Goal: Transaction & Acquisition: Subscribe to service/newsletter

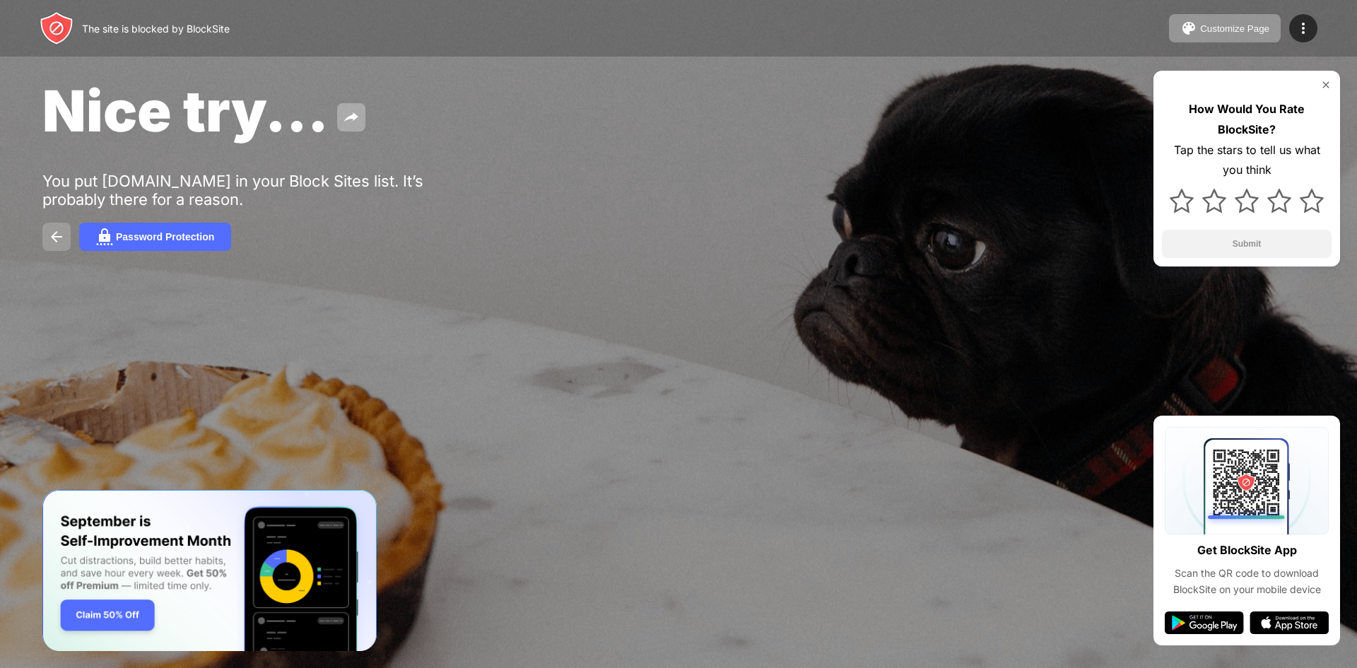
click at [59, 230] on img at bounding box center [56, 236] width 17 height 17
click at [1333, 88] on div "How Would You Rate BlockSite? Tap the stars to tell us what you think Submit" at bounding box center [1246, 169] width 187 height 196
click at [1329, 78] on div "How Would You Rate BlockSite? Tap the stars to tell us what you think Submit" at bounding box center [1246, 169] width 187 height 196
click at [64, 232] on img at bounding box center [56, 236] width 17 height 17
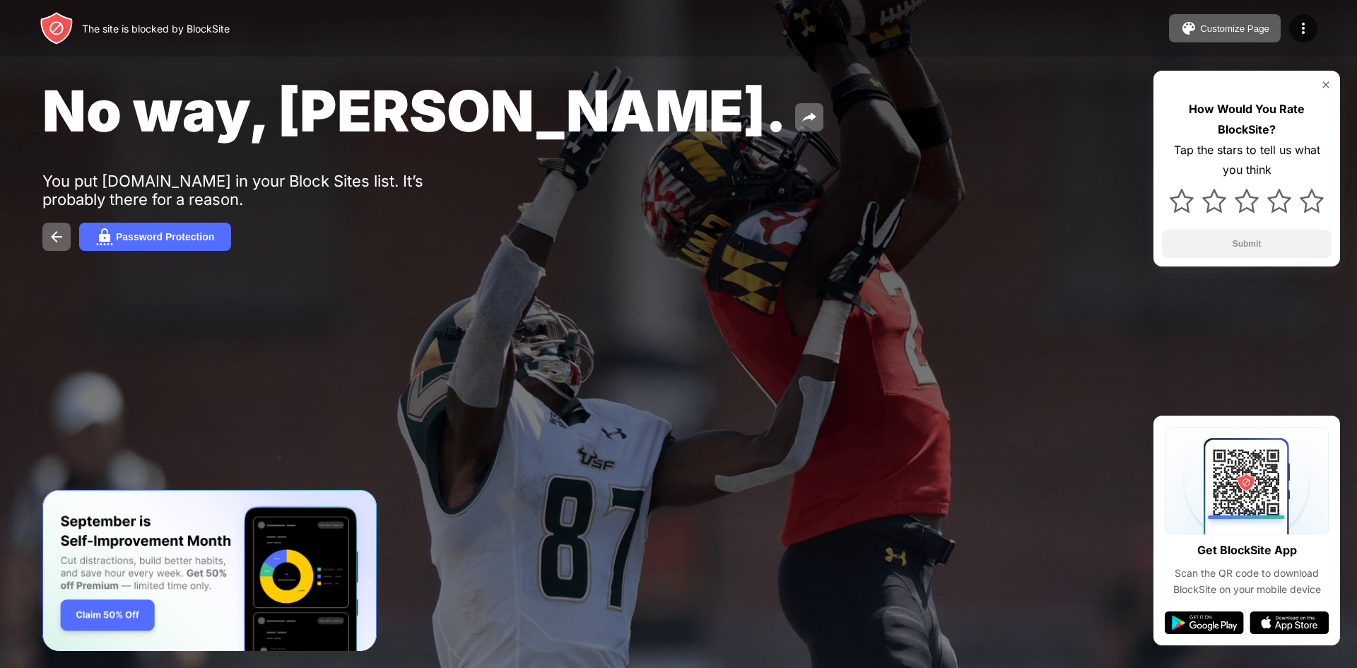
click at [1320, 84] on img at bounding box center [1325, 84] width 11 height 11
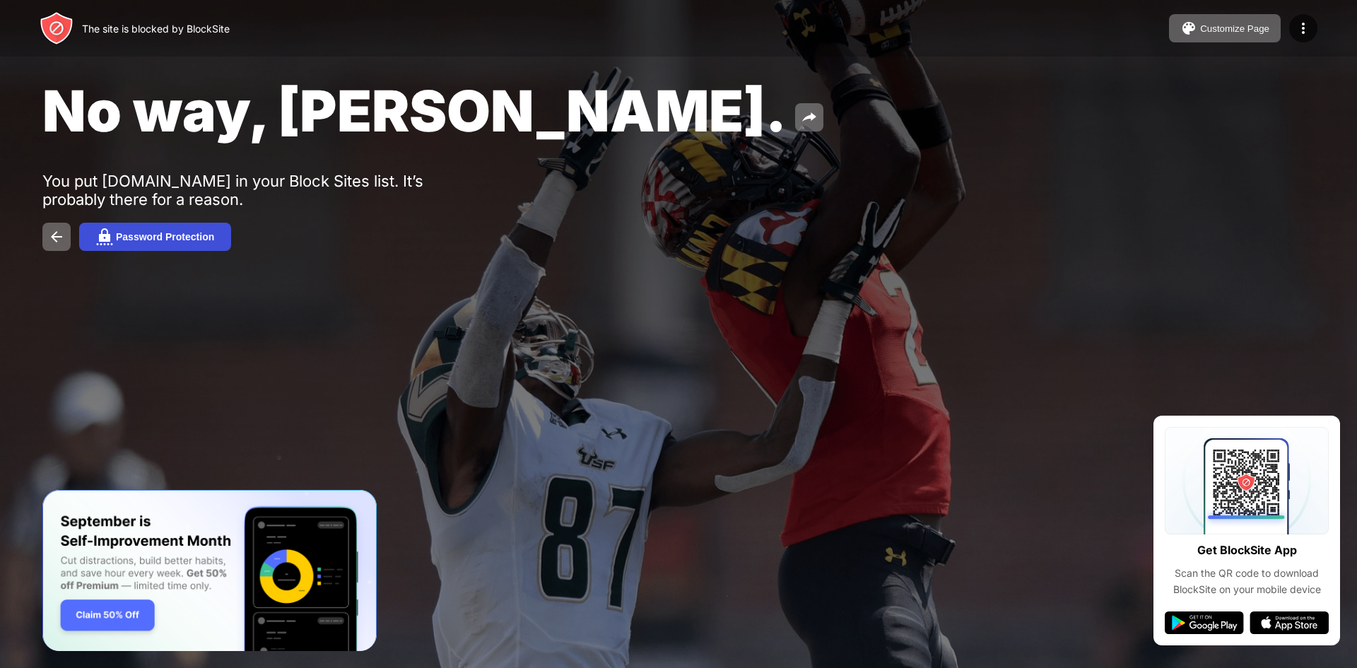
click at [180, 237] on div "Password Protection" at bounding box center [165, 236] width 98 height 11
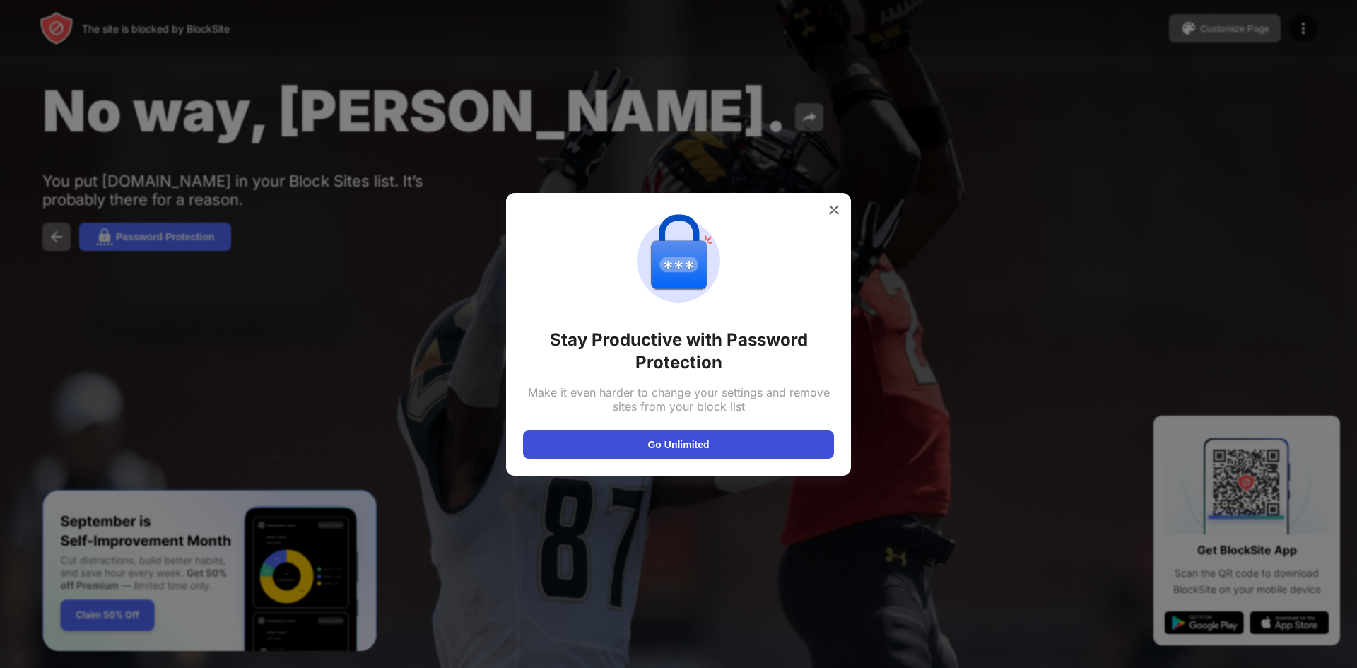
click at [684, 443] on button "Go Unlimited" at bounding box center [678, 444] width 311 height 28
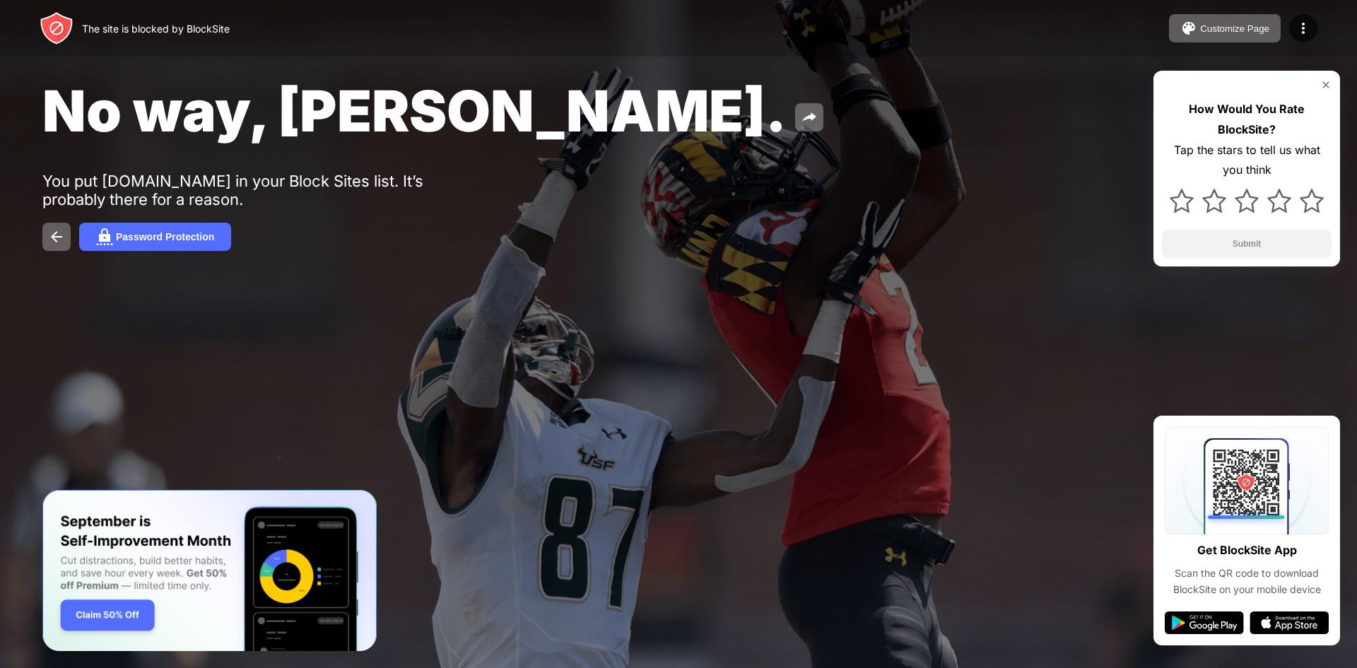
click at [1319, 85] on div at bounding box center [1247, 84] width 170 height 11
click at [1327, 83] on img at bounding box center [1325, 84] width 11 height 11
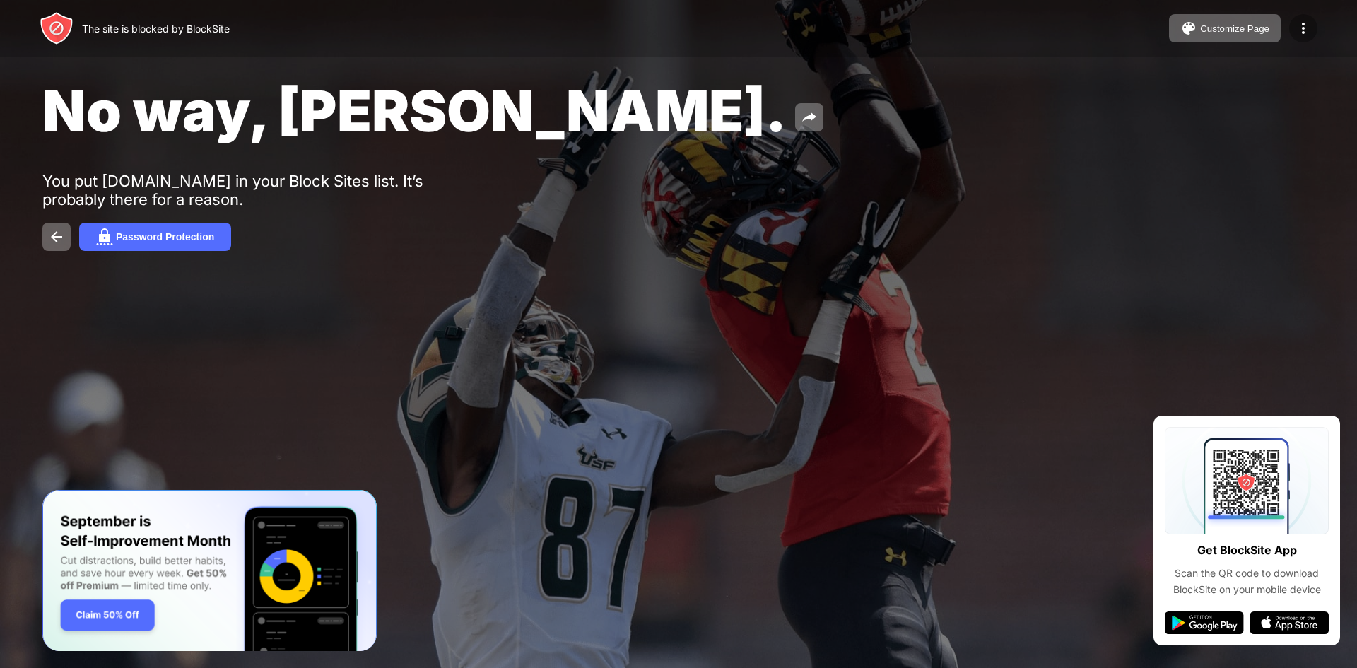
click at [1302, 28] on img at bounding box center [1302, 28] width 17 height 17
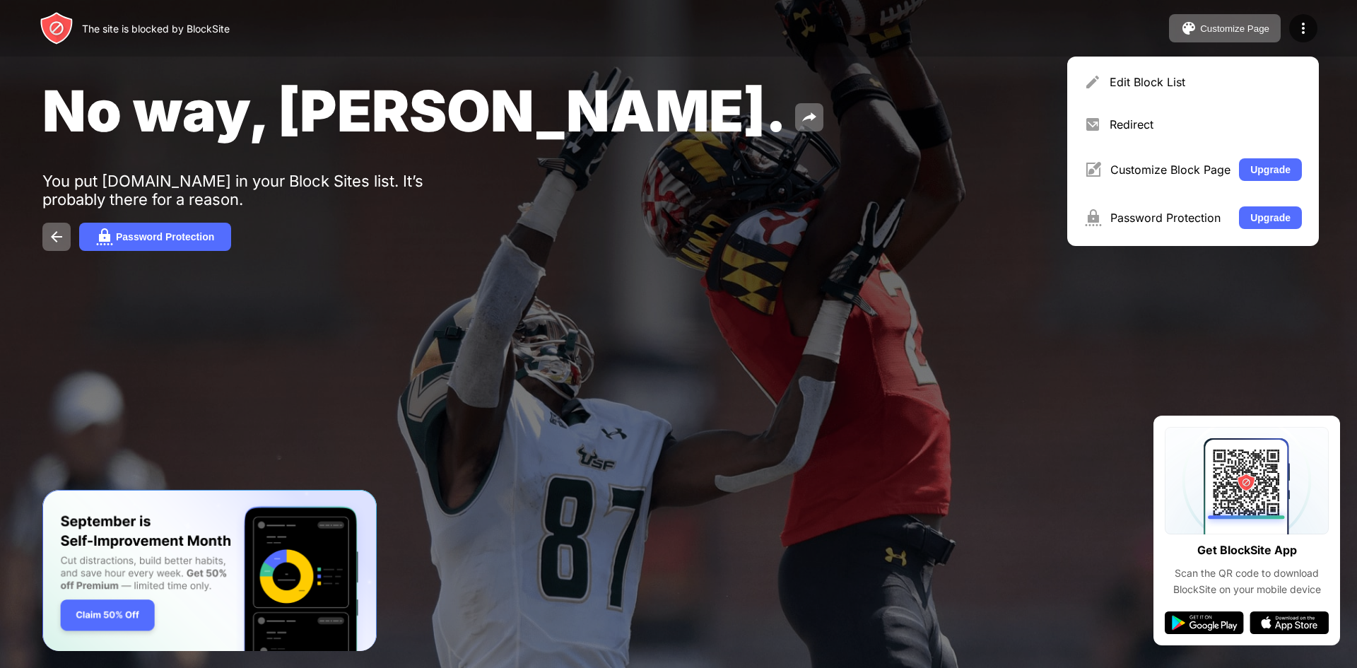
click at [685, 290] on div "No way, [PERSON_NAME]. You put [DOMAIN_NAME] in your Block Sites list. It’s pro…" at bounding box center [678, 163] width 1357 height 327
